Goal: Information Seeking & Learning: Learn about a topic

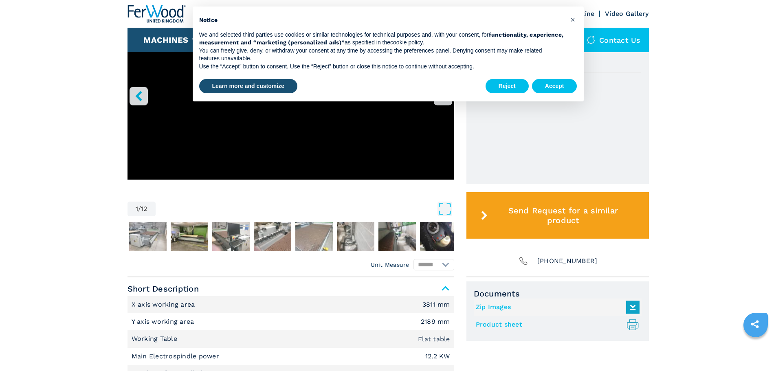
scroll to position [407, 0]
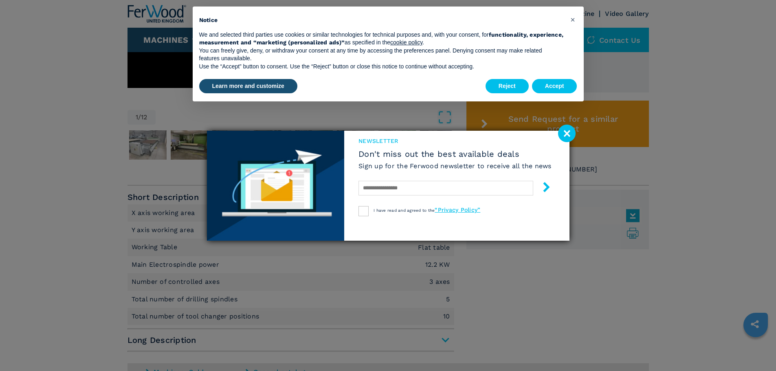
click at [570, 135] on image at bounding box center [567, 134] width 18 height 18
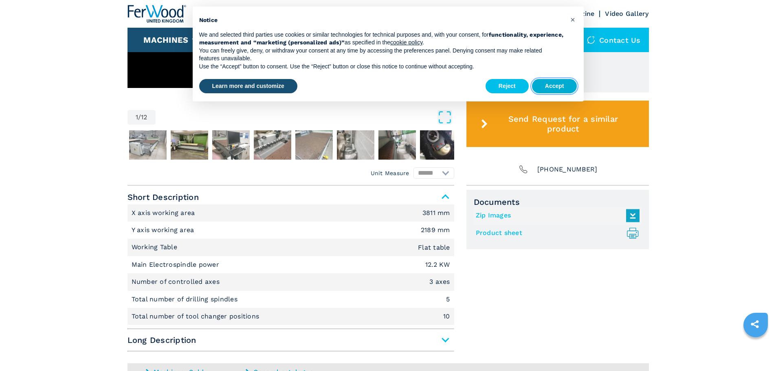
click at [561, 92] on button "Accept" at bounding box center [554, 86] width 45 height 15
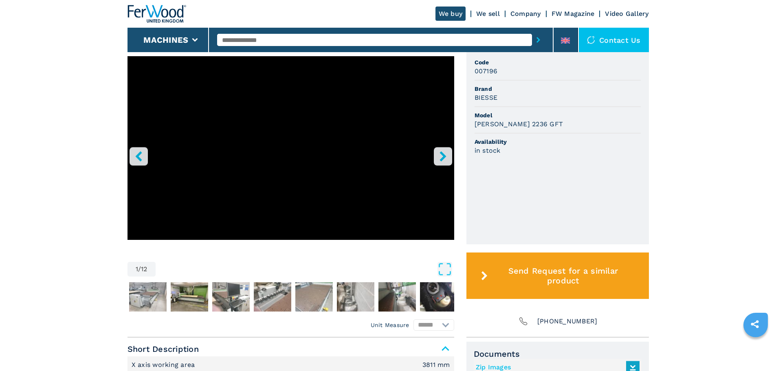
scroll to position [204, 0]
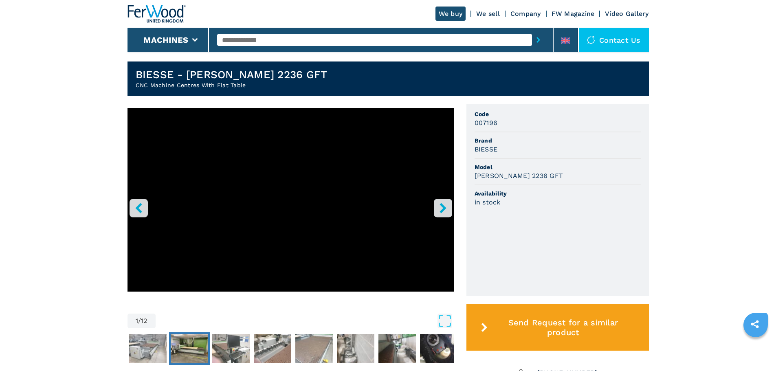
click at [186, 347] on img "Go to Slide 3" at bounding box center [189, 348] width 37 height 29
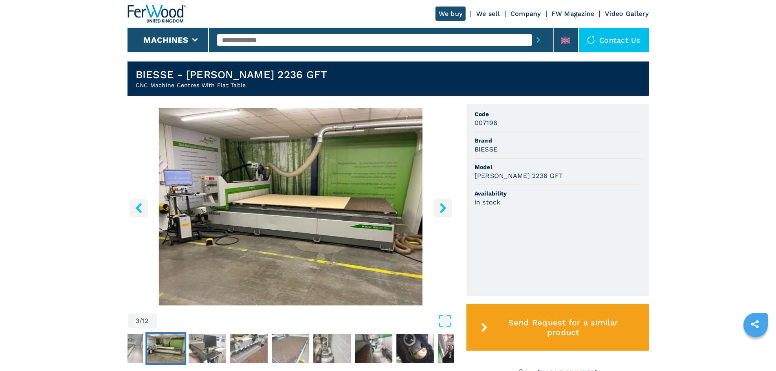
click at [448, 208] on icon "right-button" at bounding box center [443, 208] width 10 height 10
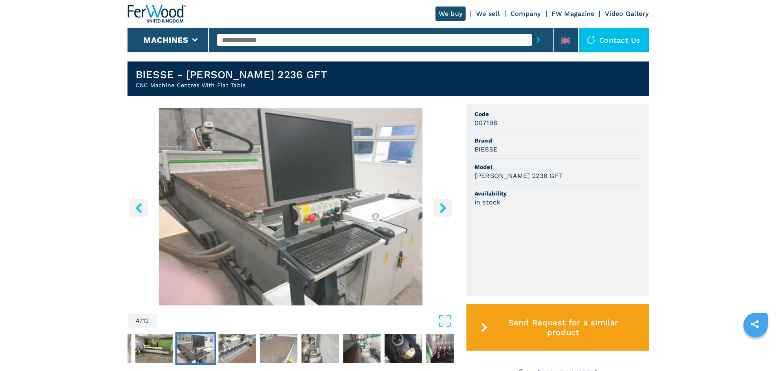
click at [448, 208] on icon "right-button" at bounding box center [443, 208] width 10 height 10
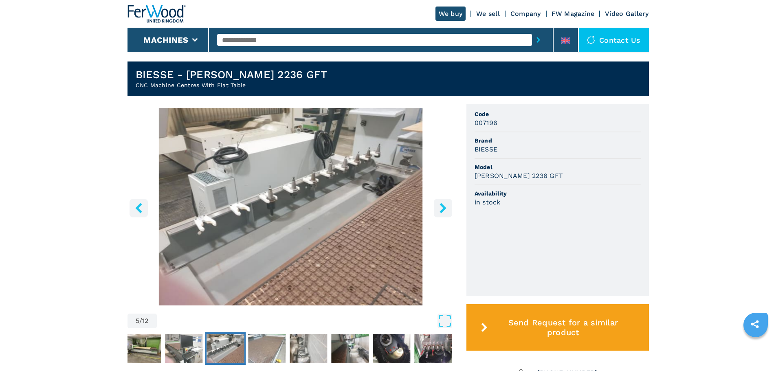
click at [448, 208] on icon "right-button" at bounding box center [443, 208] width 10 height 10
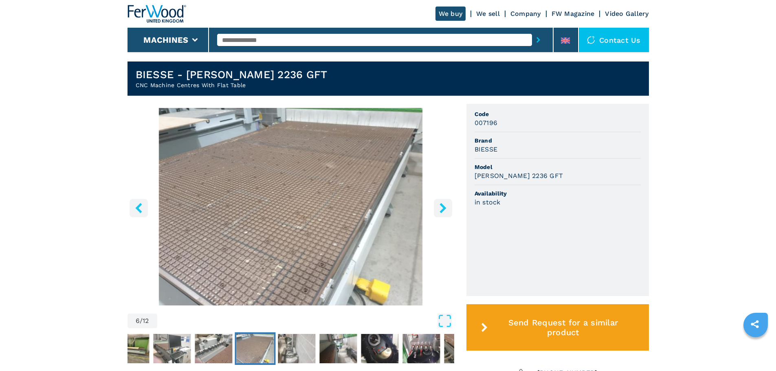
click at [448, 208] on icon "right-button" at bounding box center [443, 208] width 10 height 10
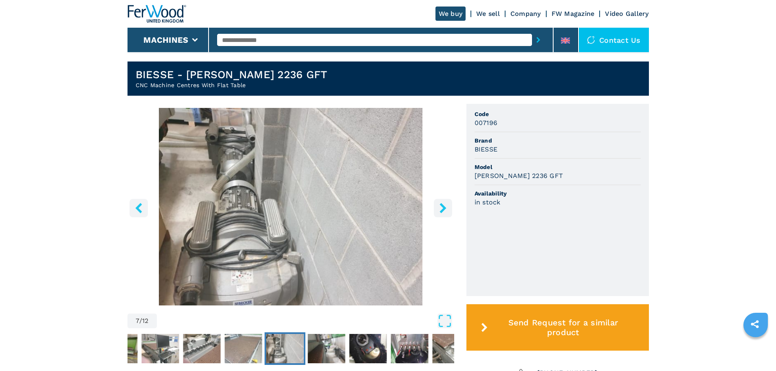
click at [448, 208] on icon "right-button" at bounding box center [443, 208] width 10 height 10
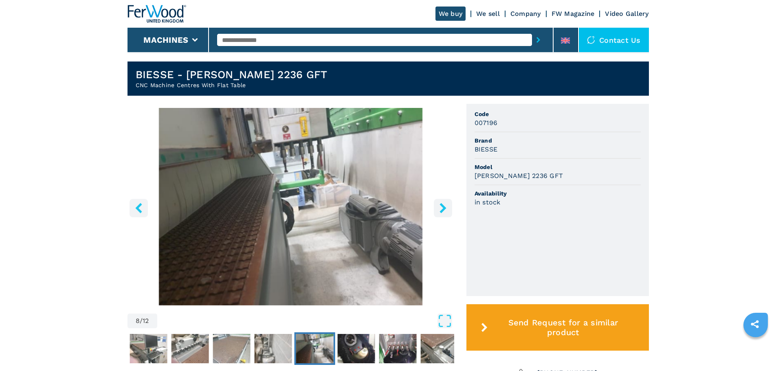
click at [448, 208] on icon "right-button" at bounding box center [443, 208] width 10 height 10
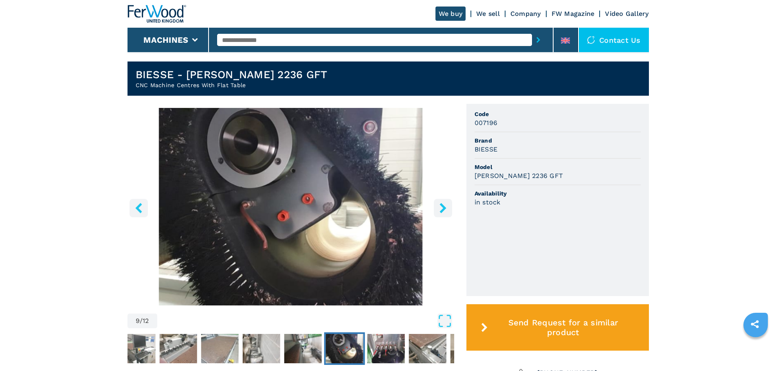
click at [448, 208] on icon "right-button" at bounding box center [443, 208] width 10 height 10
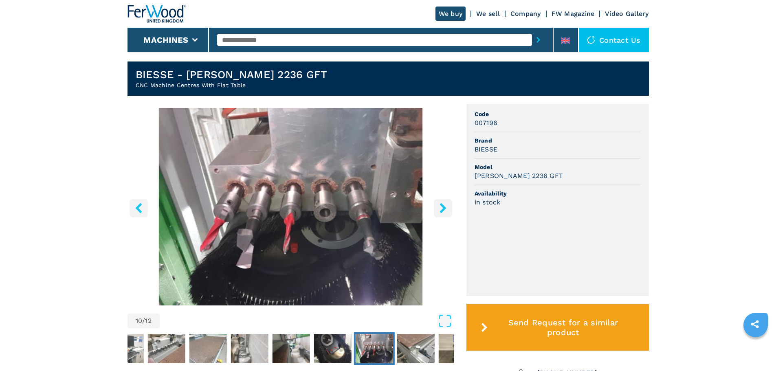
click at [448, 208] on icon "right-button" at bounding box center [443, 208] width 10 height 10
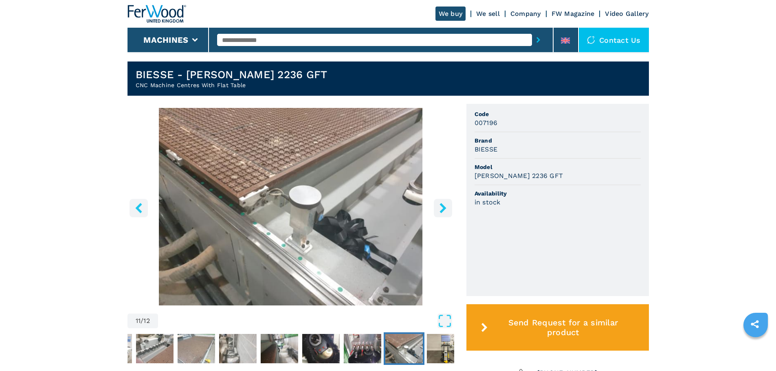
click at [448, 208] on icon "right-button" at bounding box center [443, 208] width 10 height 10
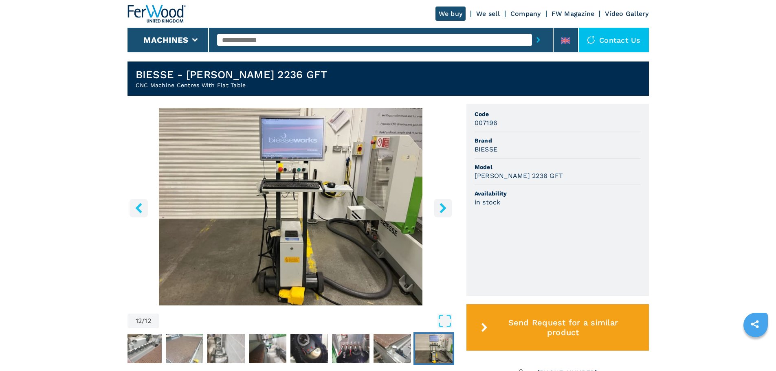
click at [448, 208] on icon "right-button" at bounding box center [443, 208] width 10 height 10
